Goal: Browse casually: Explore the website without a specific task or goal

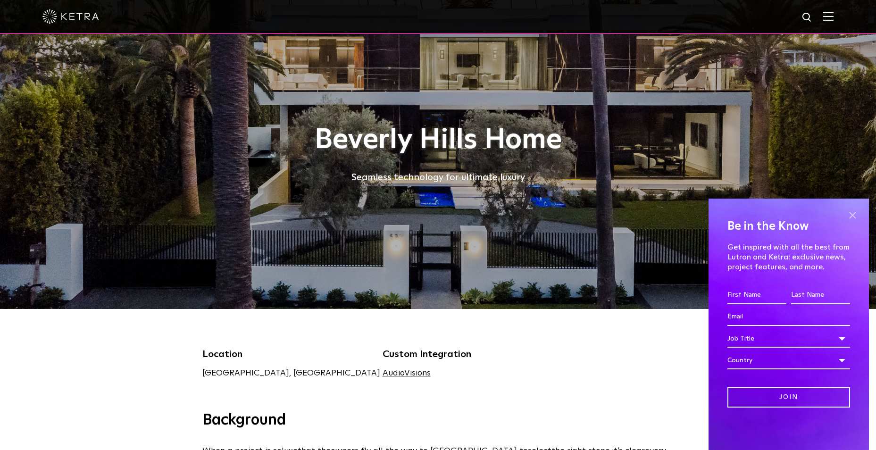
click at [848, 210] on span at bounding box center [852, 215] width 14 height 14
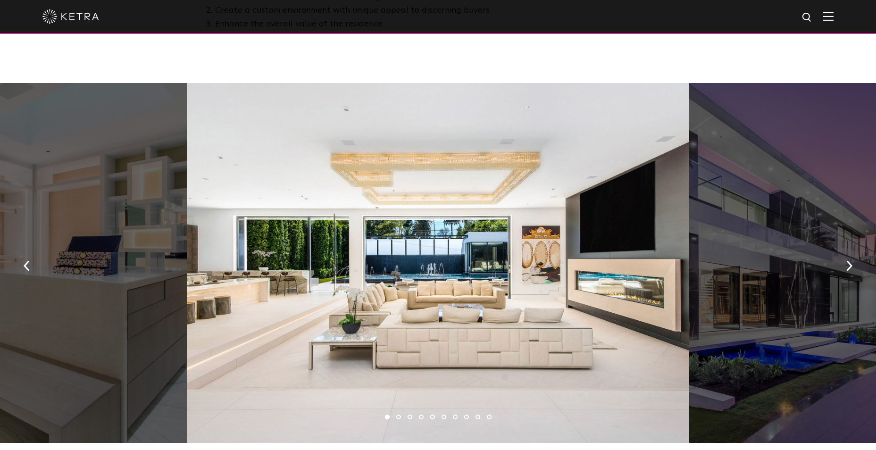
scroll to position [566, 0]
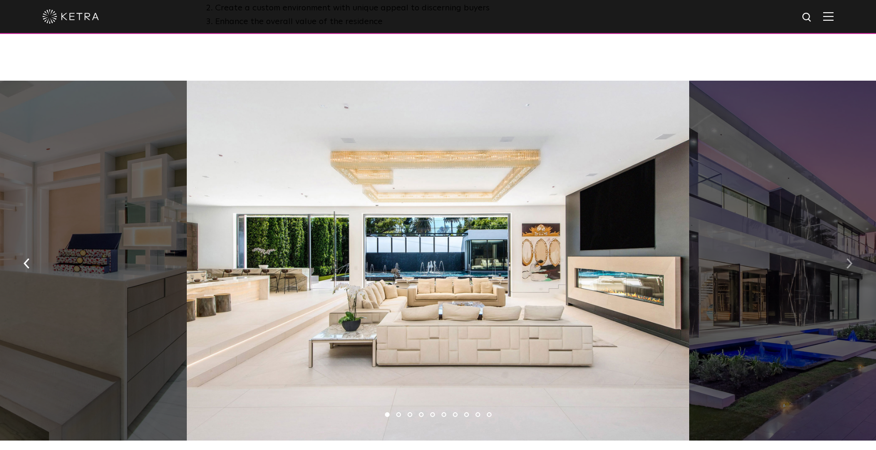
click at [852, 267] on img "button" at bounding box center [849, 263] width 6 height 10
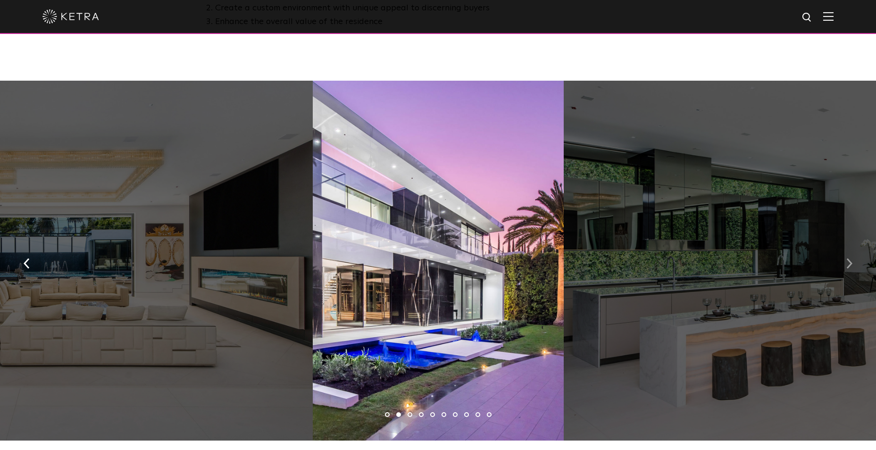
click at [852, 267] on img "button" at bounding box center [849, 263] width 6 height 10
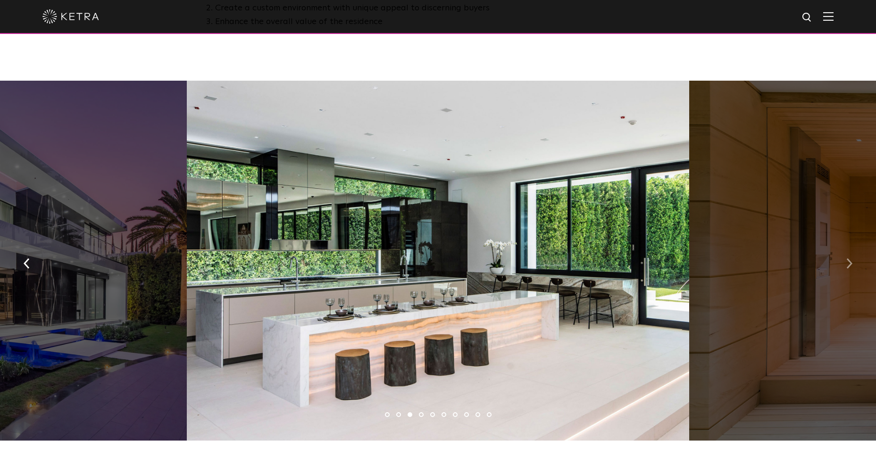
click at [852, 267] on img "button" at bounding box center [849, 263] width 6 height 10
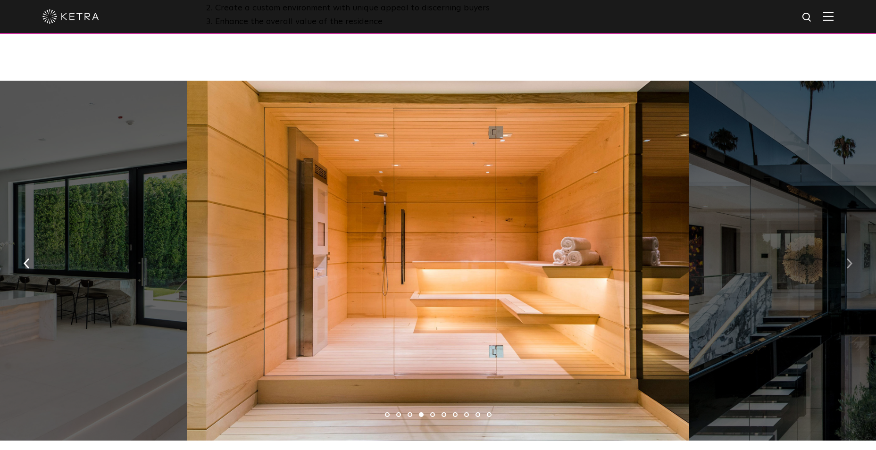
click at [852, 267] on img "button" at bounding box center [849, 263] width 6 height 10
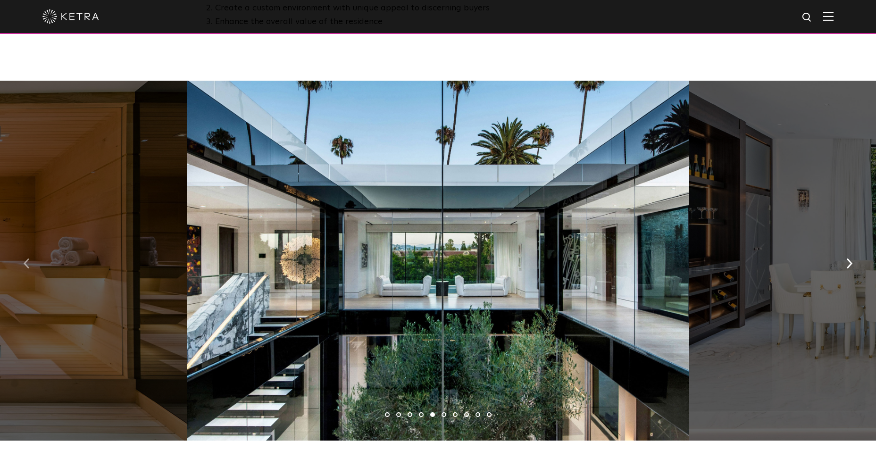
click at [27, 269] on img "button" at bounding box center [27, 263] width 6 height 10
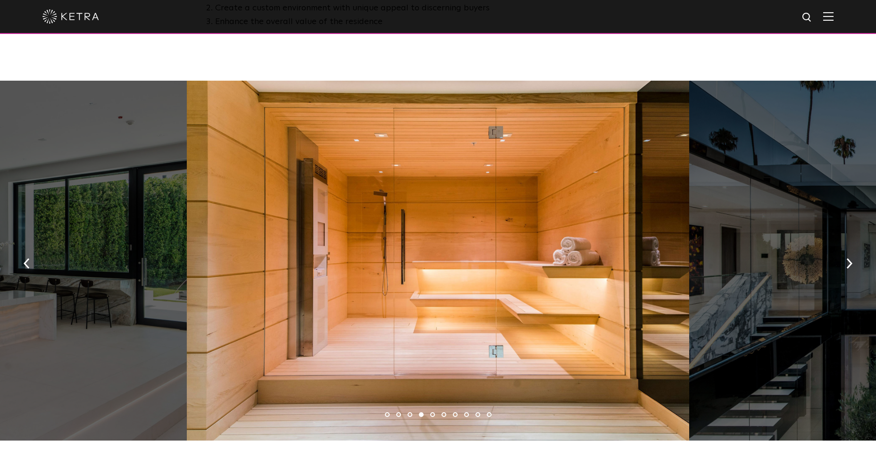
click at [422, 266] on div at bounding box center [438, 261] width 502 height 360
click at [845, 272] on button "button" at bounding box center [849, 263] width 20 height 33
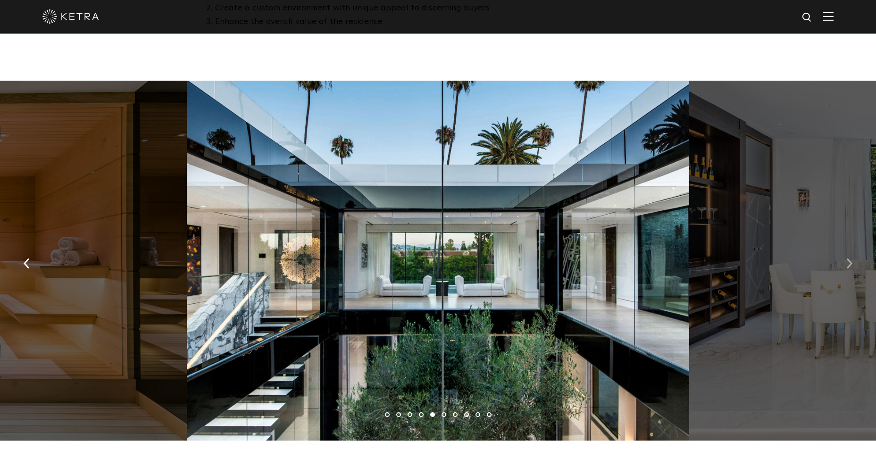
click at [851, 260] on button "button" at bounding box center [849, 263] width 20 height 33
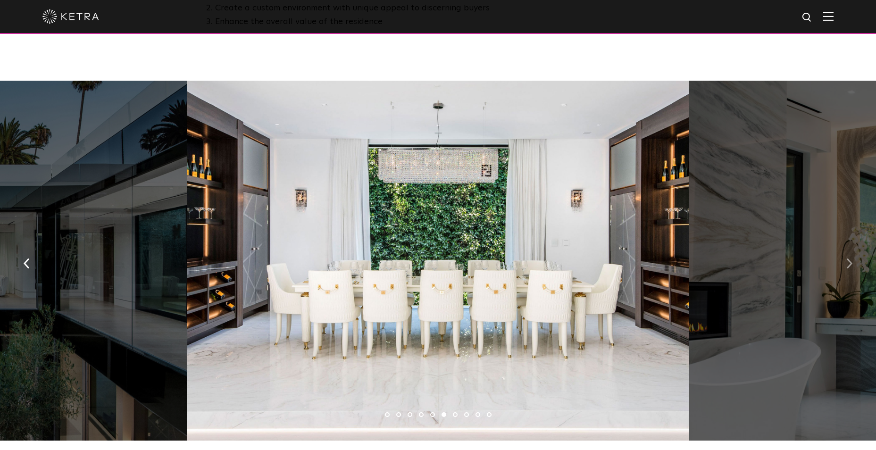
click at [851, 260] on button "button" at bounding box center [849, 263] width 20 height 33
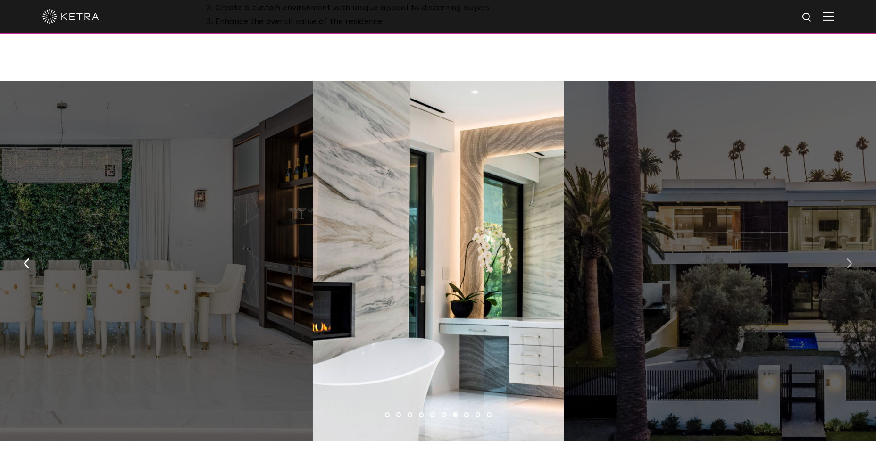
click at [853, 271] on button "button" at bounding box center [849, 263] width 20 height 33
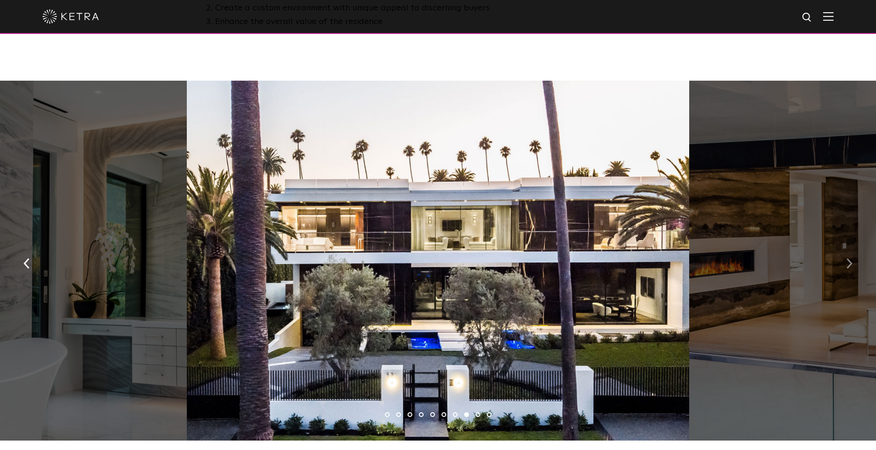
click at [853, 271] on button "button" at bounding box center [849, 263] width 20 height 33
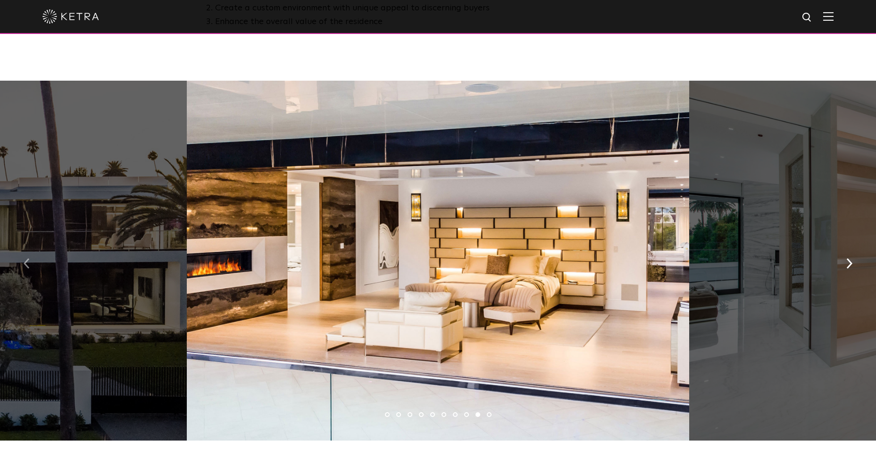
click at [28, 269] on img "button" at bounding box center [27, 263] width 6 height 10
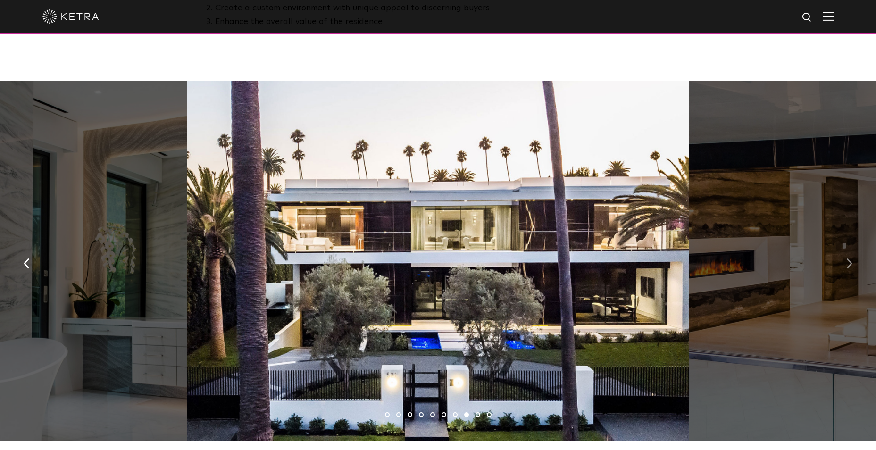
click at [847, 265] on img "button" at bounding box center [849, 263] width 6 height 10
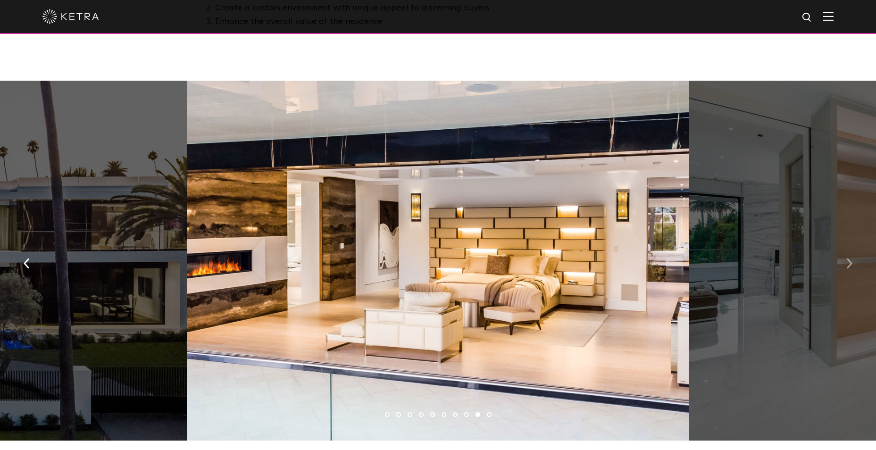
click at [850, 269] on img "button" at bounding box center [849, 263] width 6 height 10
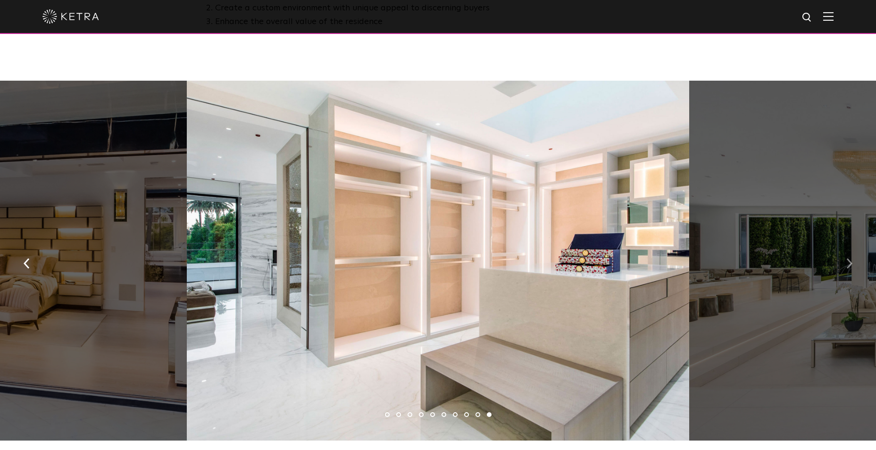
click at [850, 269] on img "button" at bounding box center [849, 263] width 6 height 10
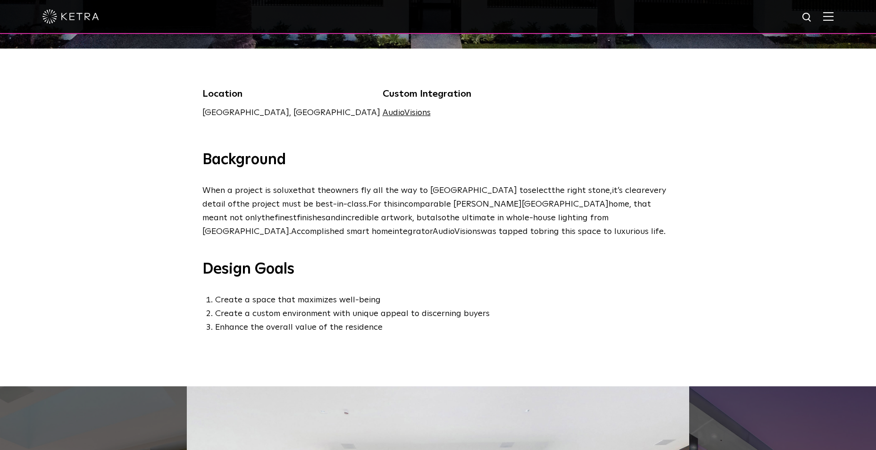
scroll to position [0, 0]
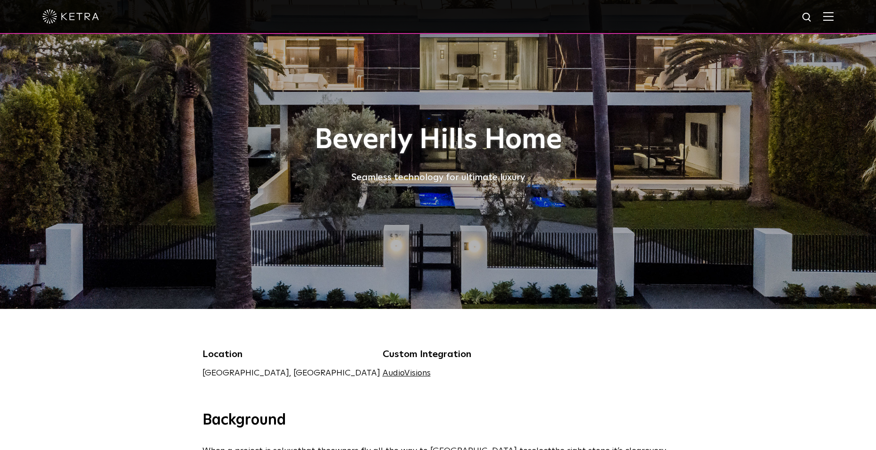
drag, startPoint x: 689, startPoint y: 334, endPoint x: 694, endPoint y: 218, distance: 116.1
